Goal: Task Accomplishment & Management: Manage account settings

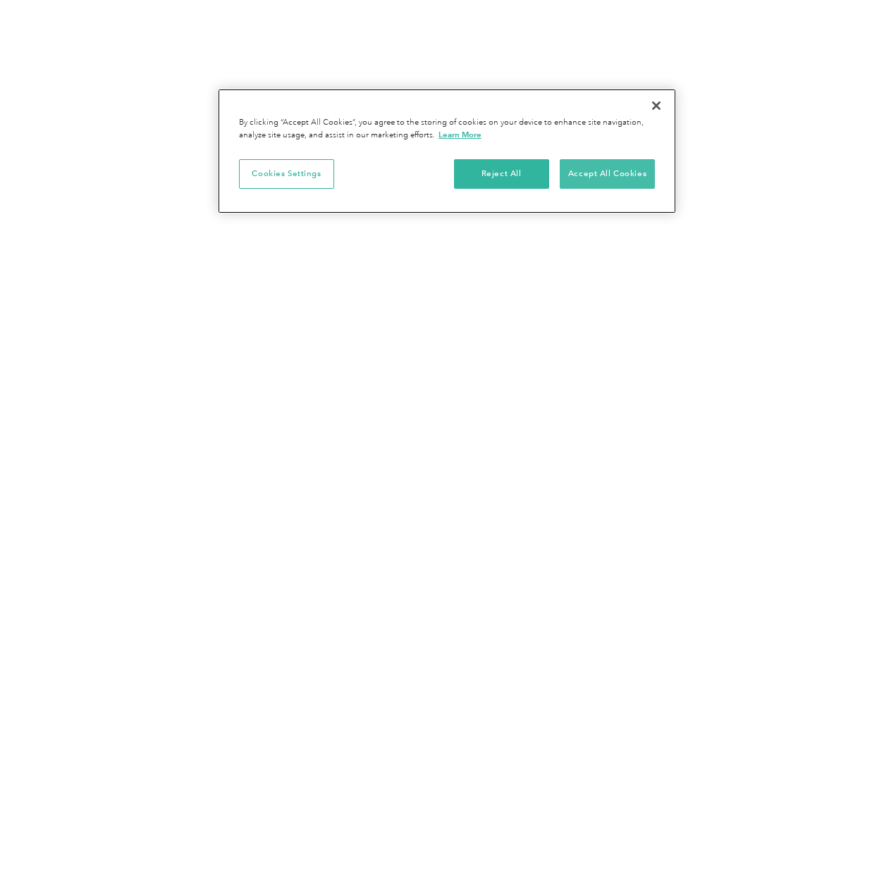
click at [609, 166] on button "Accept All Cookies" at bounding box center [606, 174] width 95 height 30
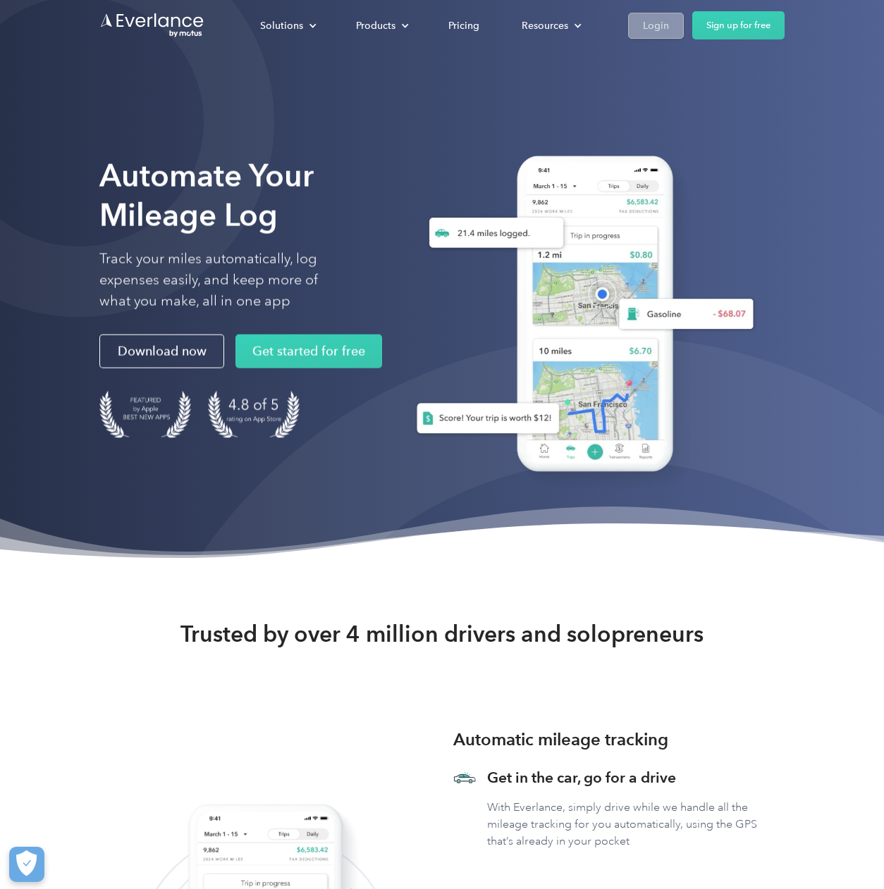
click at [653, 27] on div "Login" at bounding box center [656, 26] width 26 height 18
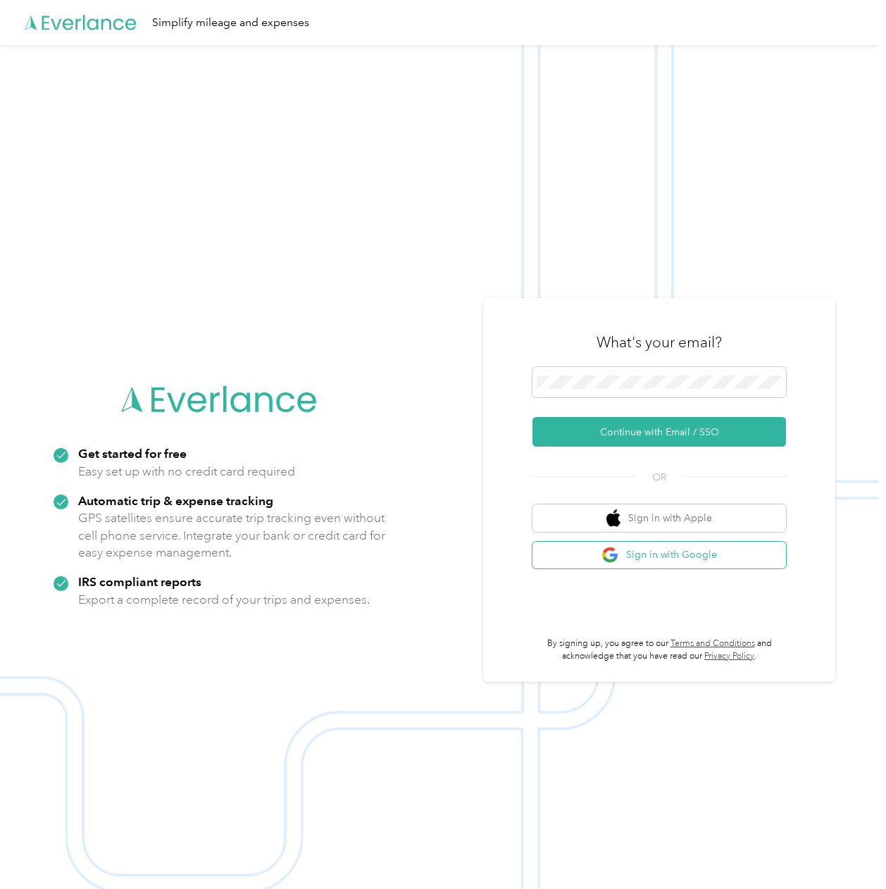
click at [689, 562] on button "Sign in with Google" at bounding box center [660, 555] width 254 height 27
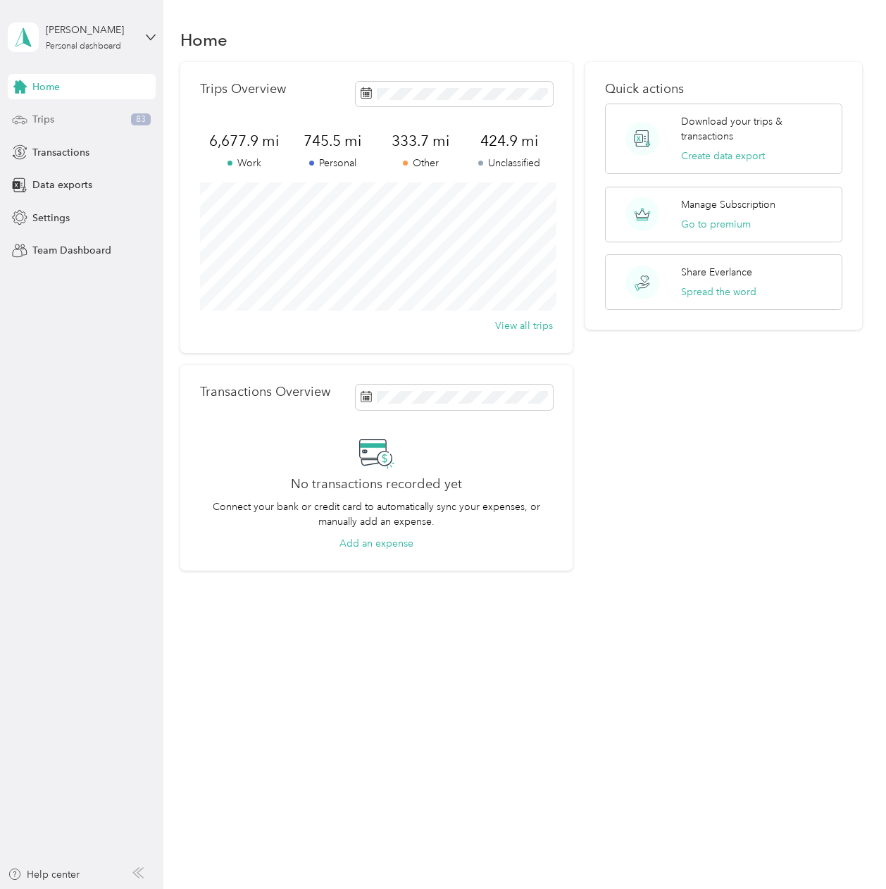
click at [62, 116] on div "Trips 83" at bounding box center [82, 119] width 148 height 25
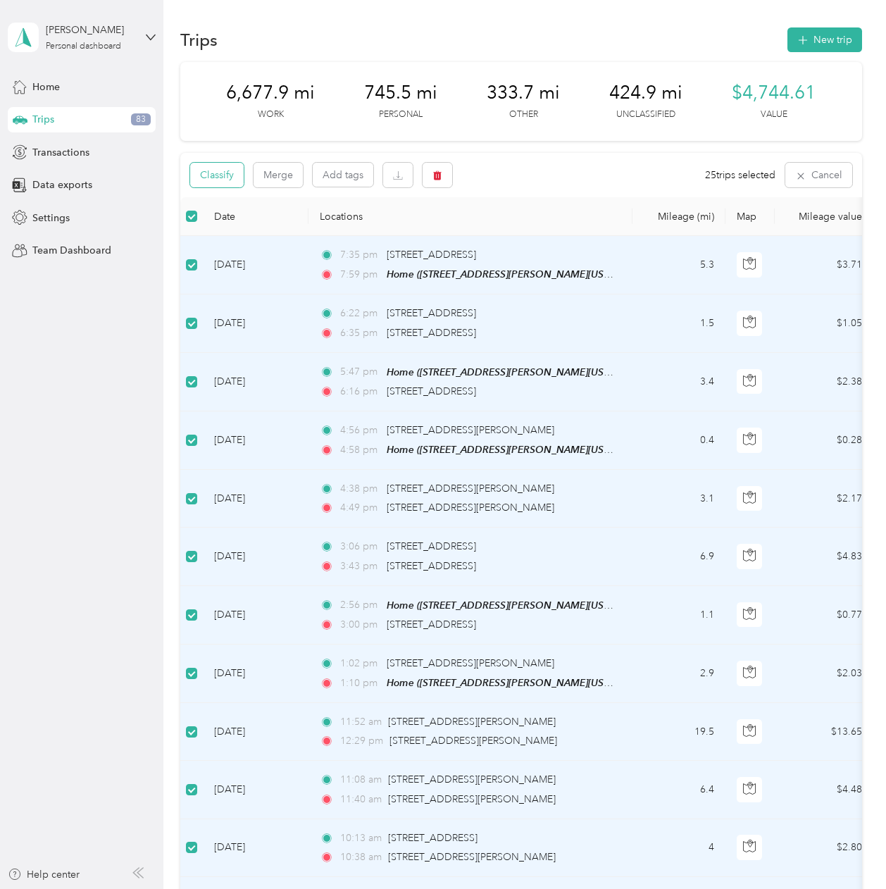
click at [217, 177] on button "Classify" at bounding box center [217, 175] width 54 height 25
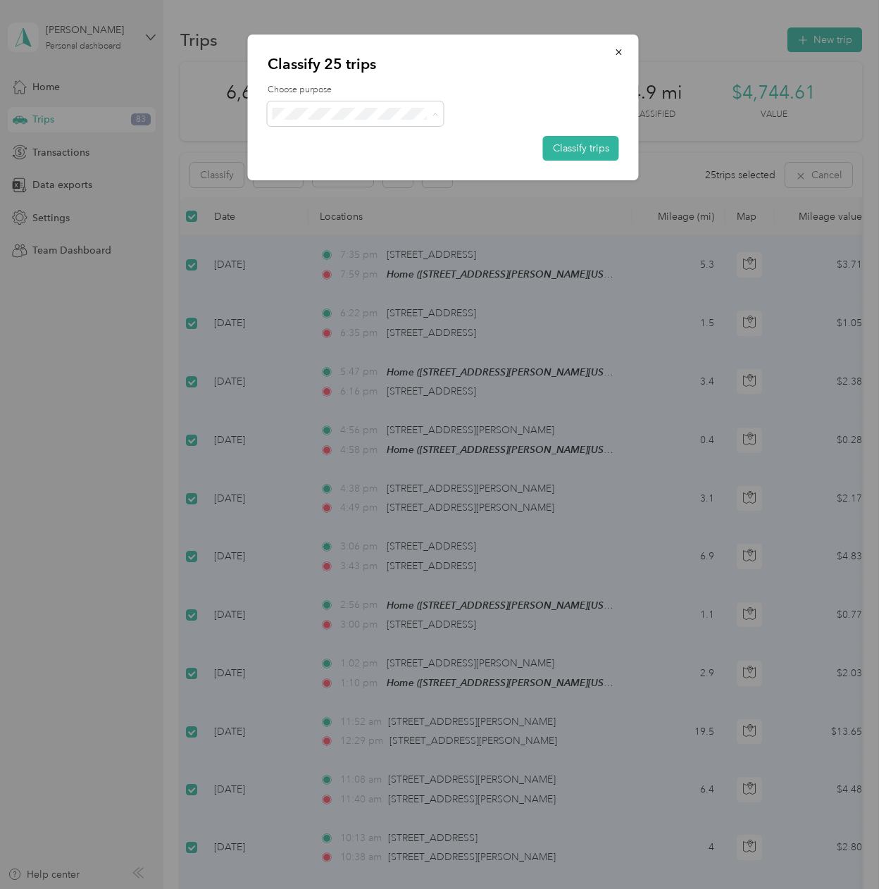
click at [332, 206] on span "Doordash" at bounding box center [367, 213] width 131 height 15
click at [564, 145] on button "Classify trips" at bounding box center [581, 148] width 76 height 25
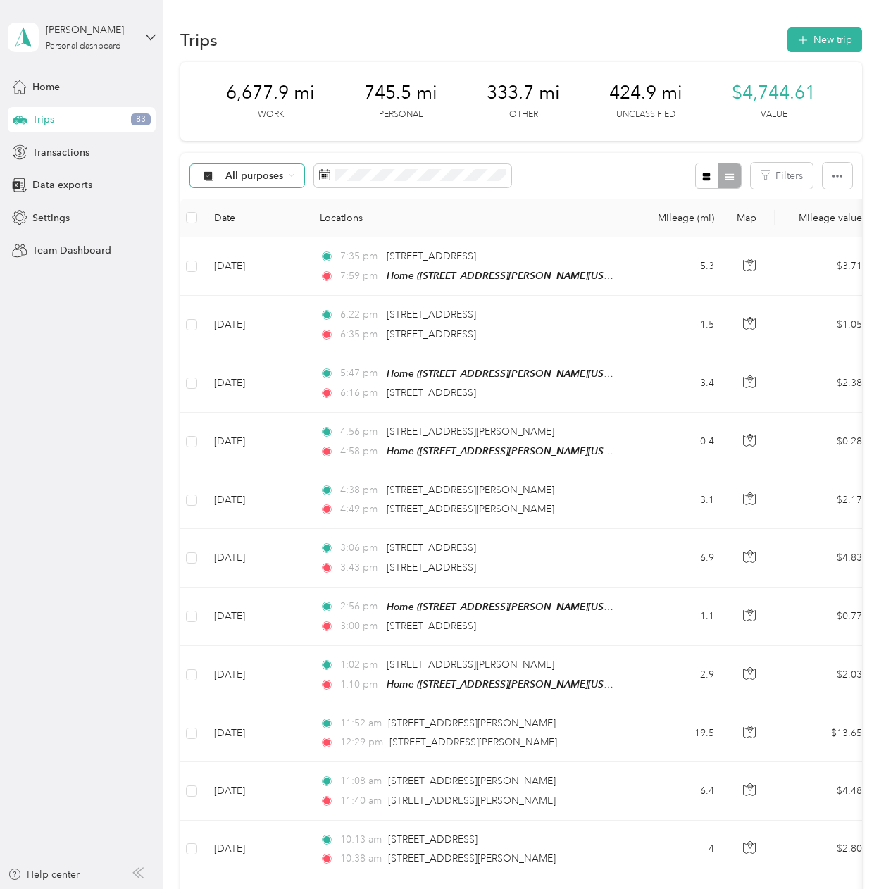
click at [297, 176] on div "All purposes" at bounding box center [247, 176] width 114 height 24
click at [268, 221] on span "Unclassified" at bounding box center [259, 225] width 68 height 15
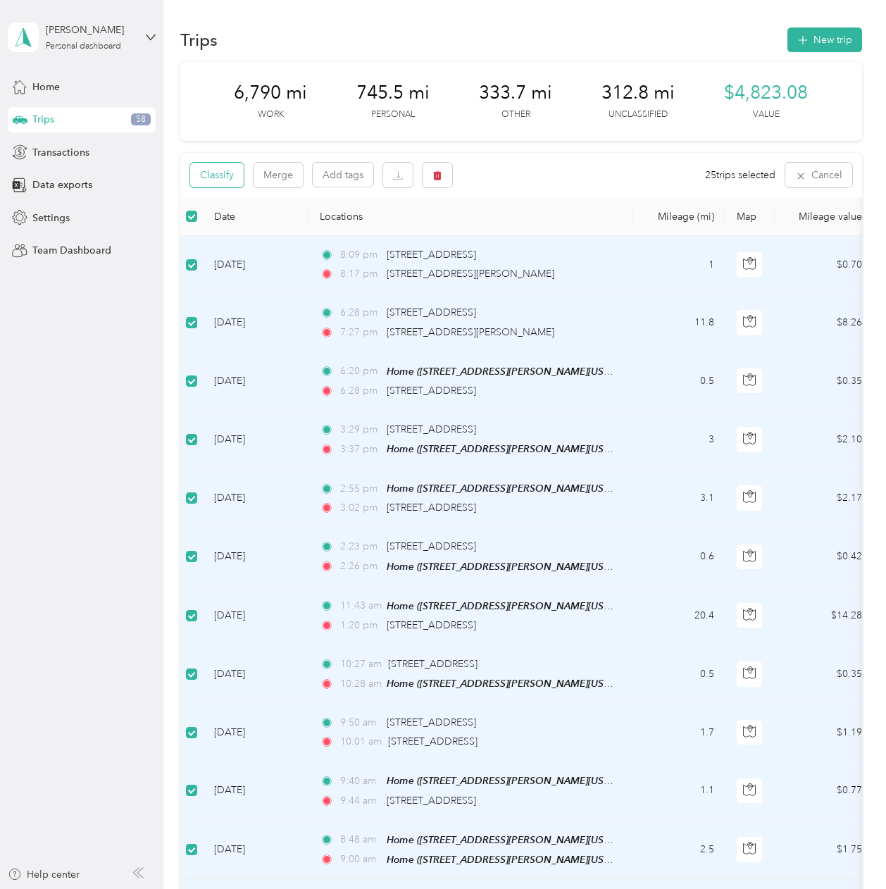
click at [235, 178] on button "Classify" at bounding box center [217, 175] width 54 height 25
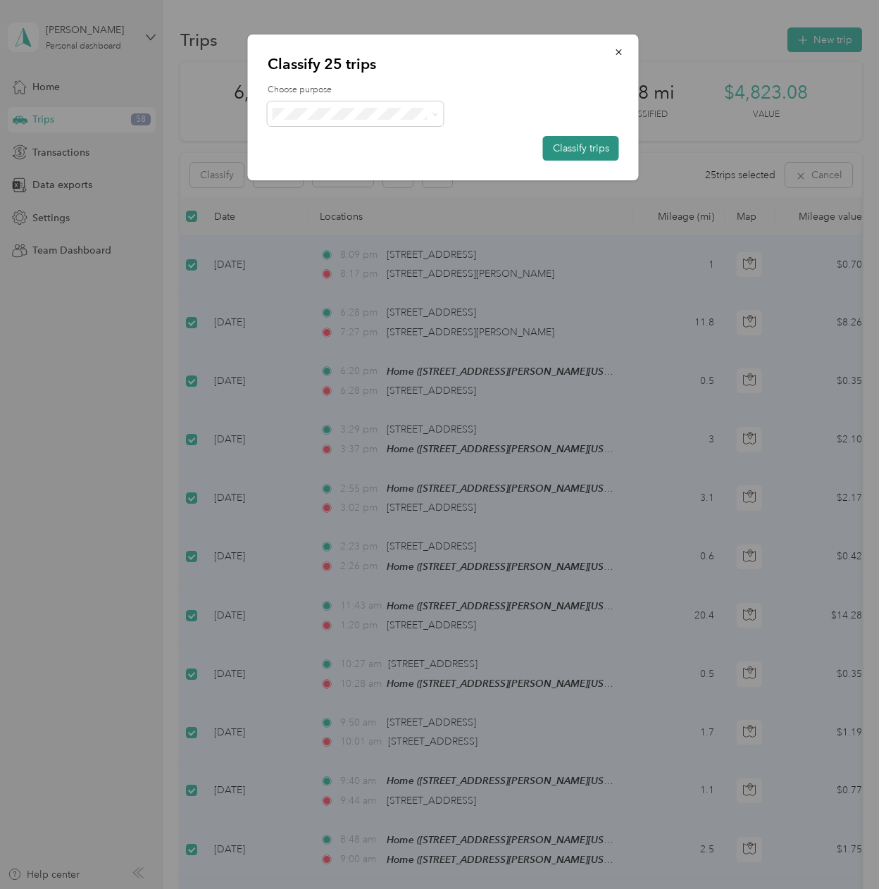
click at [562, 146] on button "Classify trips" at bounding box center [581, 148] width 76 height 25
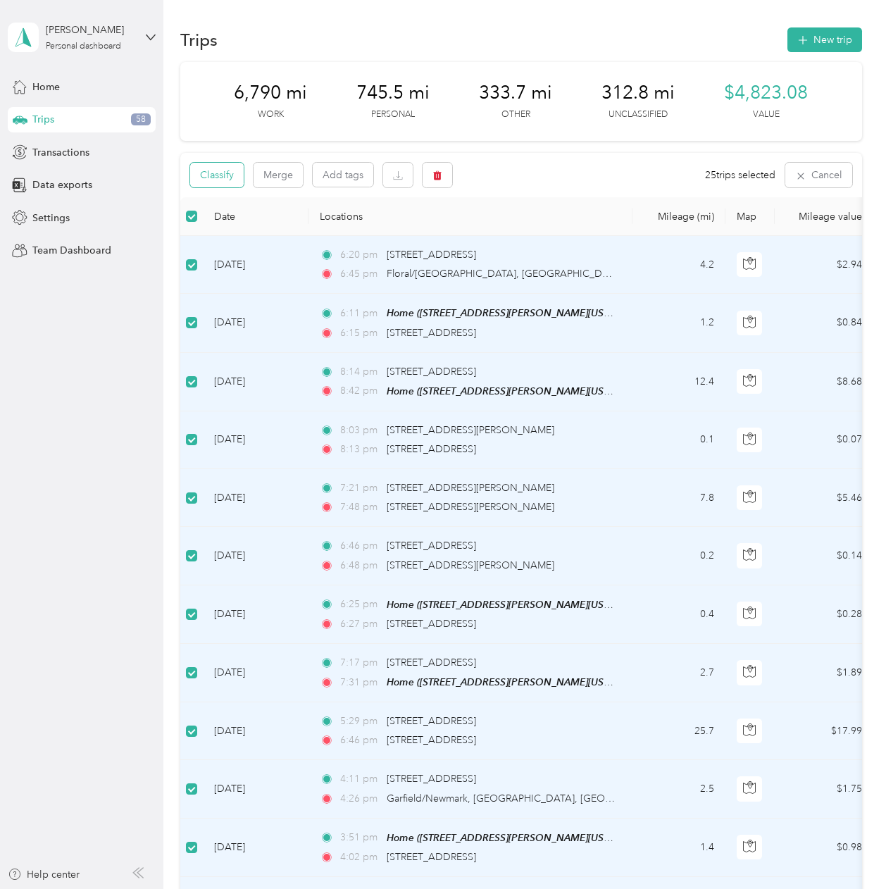
click at [228, 178] on button "Classify" at bounding box center [217, 175] width 54 height 25
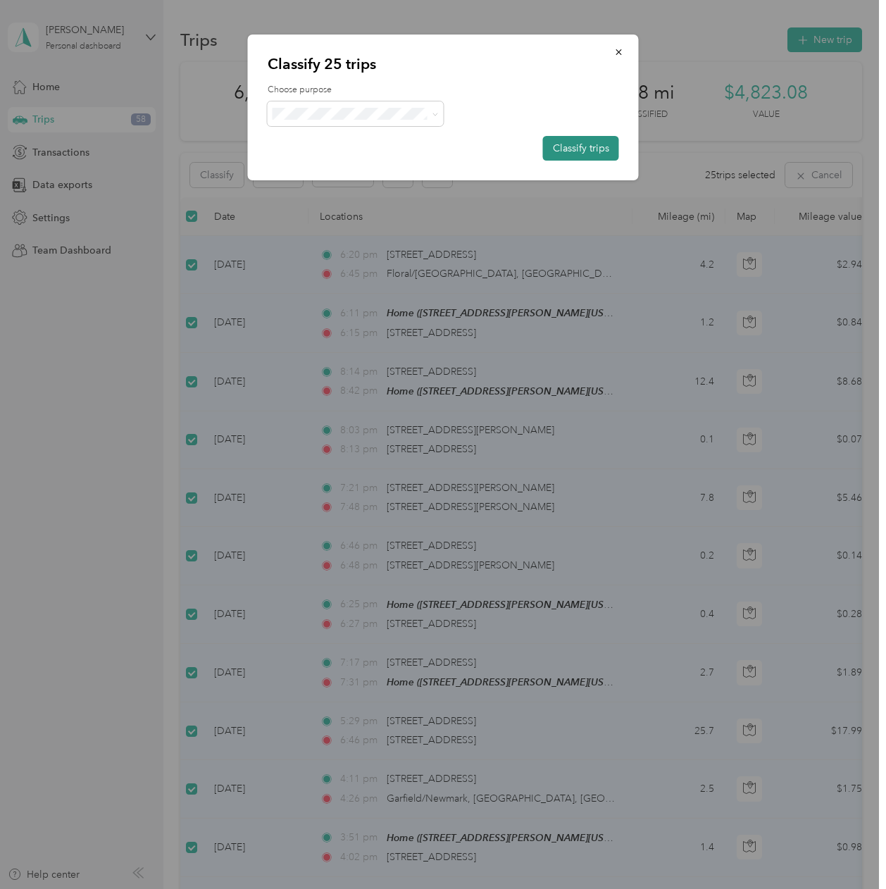
click at [576, 140] on button "Classify trips" at bounding box center [581, 148] width 76 height 25
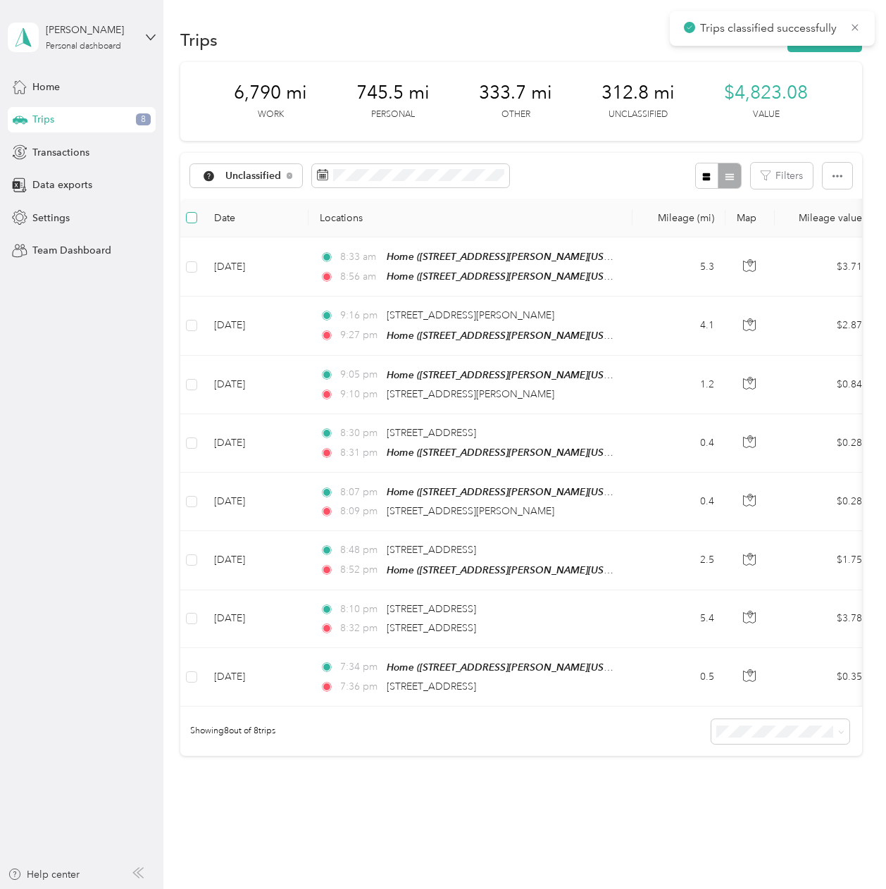
click at [196, 217] on span at bounding box center [191, 217] width 11 height 11
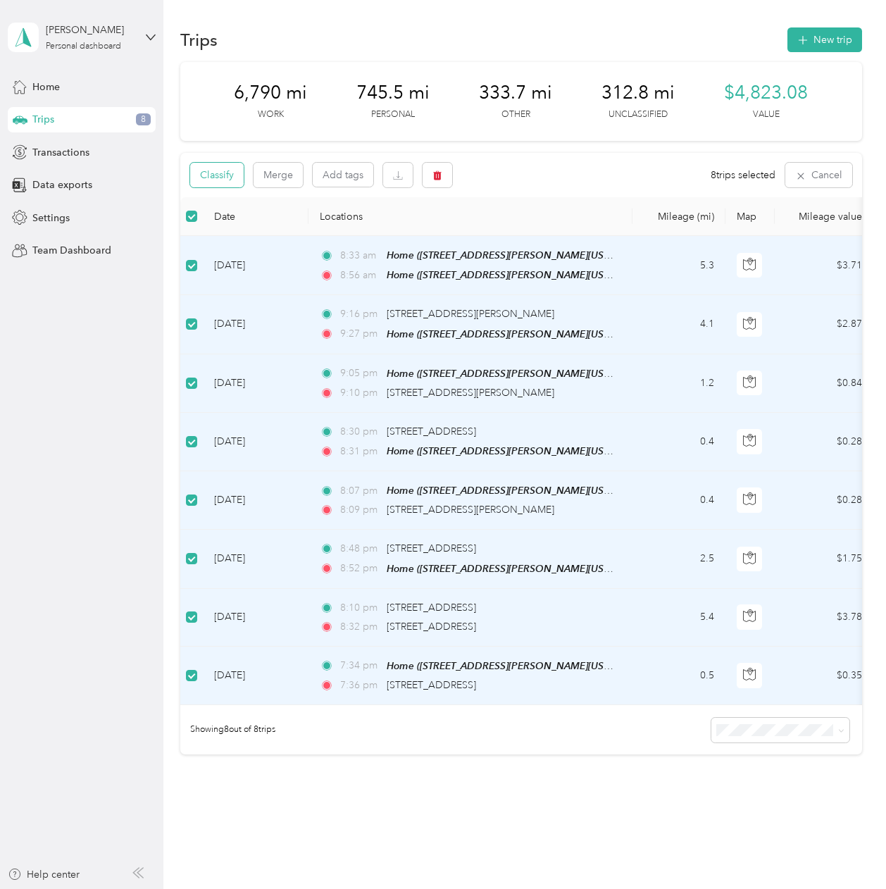
click at [228, 178] on button "Classify" at bounding box center [217, 175] width 54 height 25
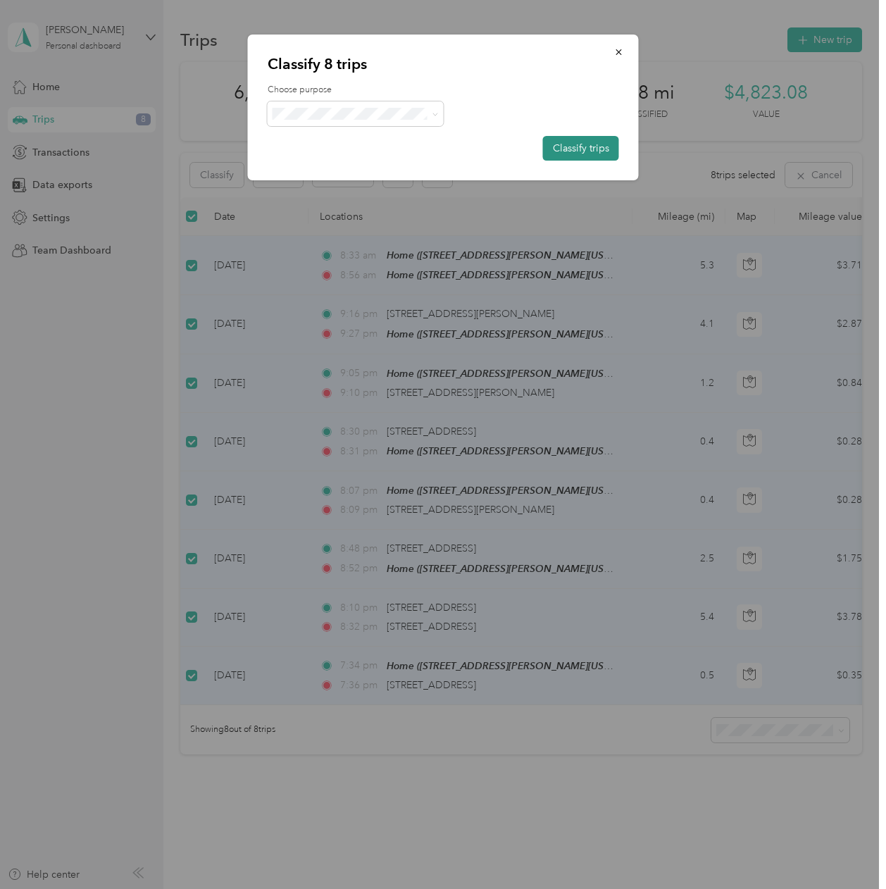
click at [577, 144] on button "Classify trips" at bounding box center [581, 148] width 76 height 25
